Goal: Information Seeking & Learning: Learn about a topic

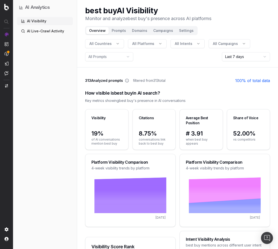
click at [109, 43] on span "All Countries" at bounding box center [101, 43] width 22 height 5
click at [134, 43] on span "All Platforms" at bounding box center [143, 43] width 22 height 5
click at [134, 67] on div "chatgpt" at bounding box center [146, 66] width 73 height 8
click at [134, 72] on div "google_ai_mode" at bounding box center [146, 74] width 73 height 8
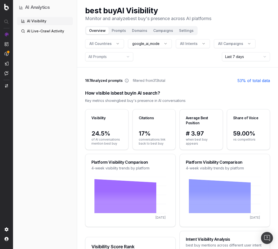
click at [161, 44] on button "google_ai_mode" at bounding box center [150, 43] width 44 height 9
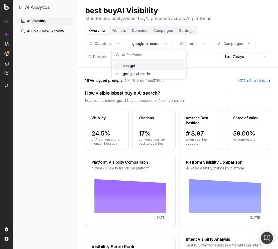
click at [136, 66] on div "chatgpt" at bounding box center [149, 66] width 73 height 8
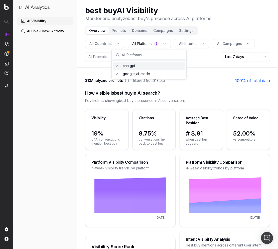
click at [72, 83] on div "AI Visibility AI Live-Crawl Activity" at bounding box center [45, 132] width 56 height 230
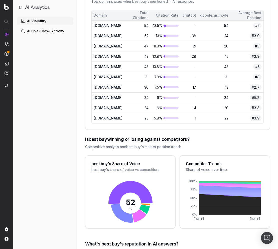
scroll to position [357, 0]
